Goal: Information Seeking & Learning: Learn about a topic

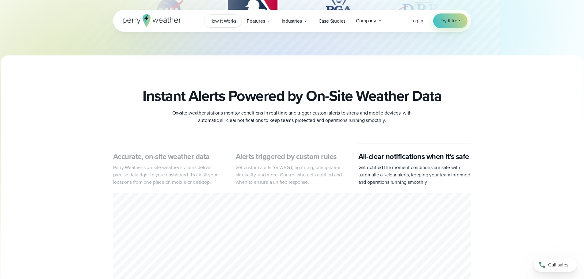
scroll to position [184, 0]
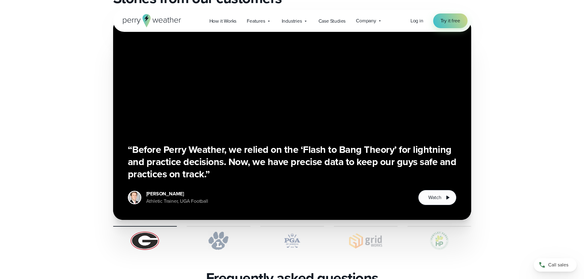
scroll to position [1103, 0]
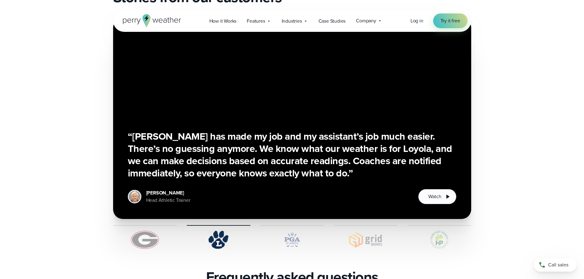
click at [150, 210] on div "“Before Perry Weather, we relied on the ‘Flash to Bang Theory’ for lightning an…" at bounding box center [292, 133] width 358 height 231
click at [142, 225] on div at bounding box center [145, 237] width 64 height 24
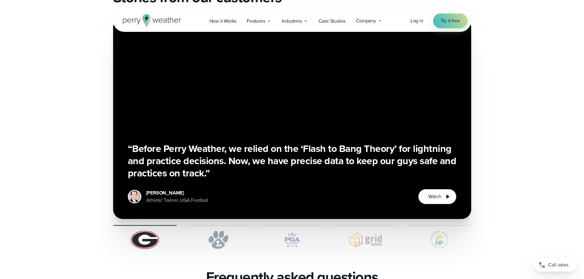
click at [212, 209] on div "“Before Perry Weather, we relied on the ‘Flash to Bang Theory’ for lightning an…" at bounding box center [292, 133] width 358 height 231
click at [214, 225] on div at bounding box center [219, 237] width 64 height 24
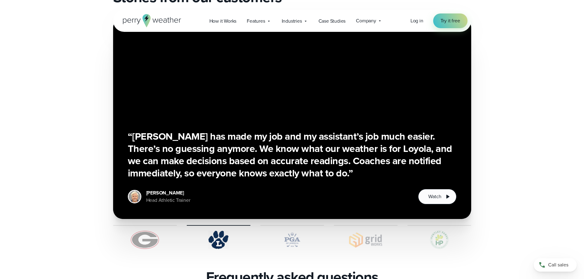
click at [295, 231] on img at bounding box center [292, 240] width 64 height 18
